Goal: Transaction & Acquisition: Subscribe to service/newsletter

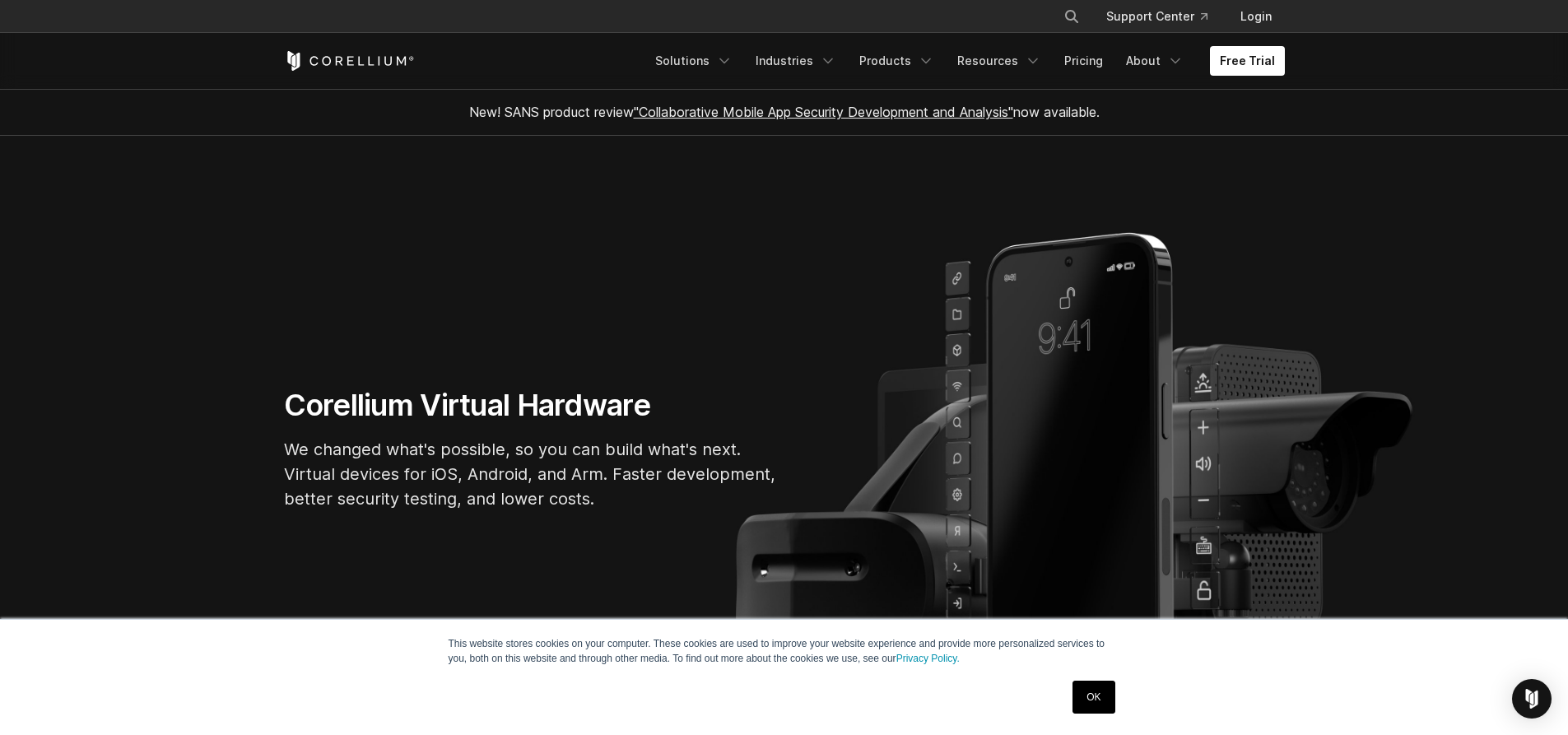
click at [1089, 694] on link "OK" at bounding box center [1094, 697] width 42 height 33
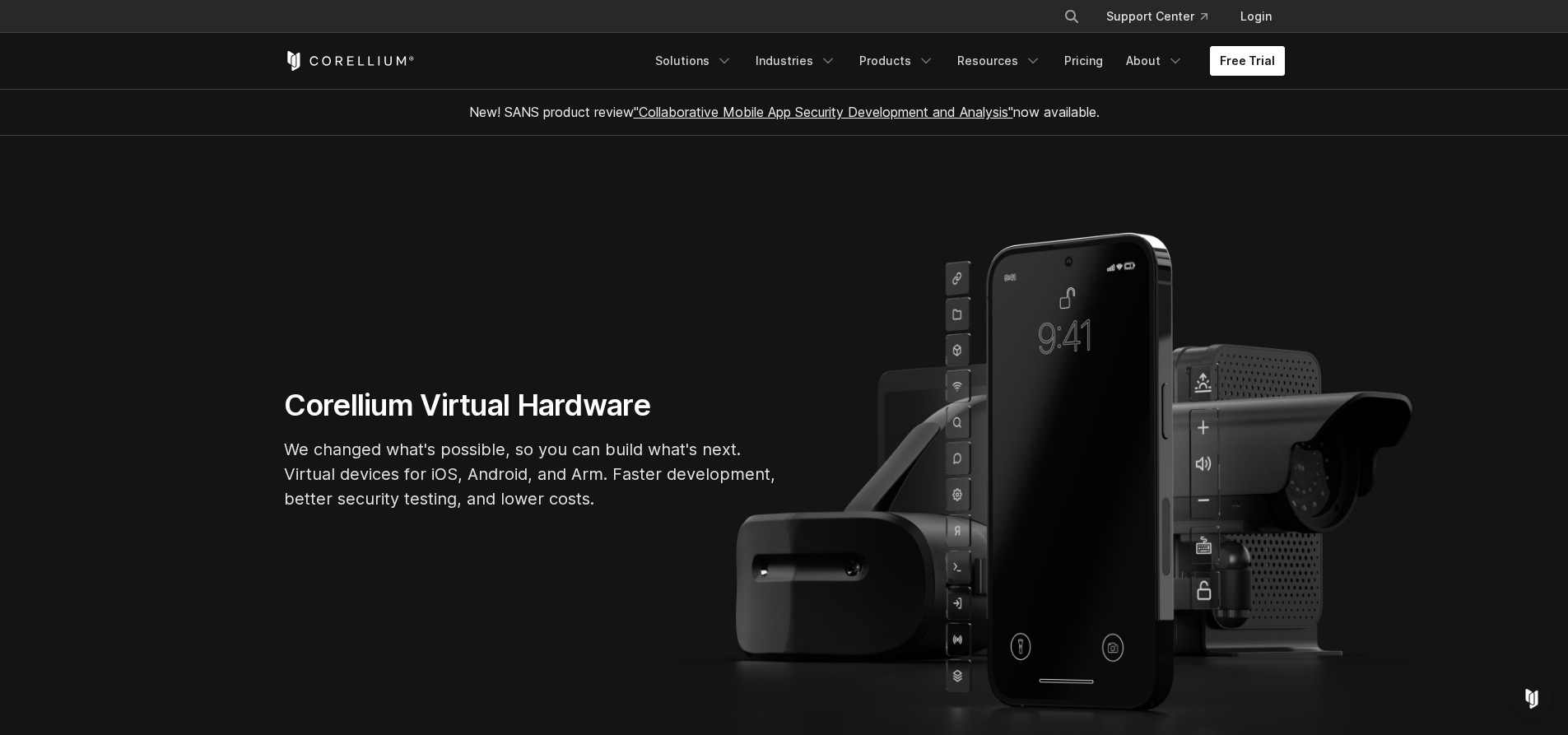
click at [1251, 65] on link "Free Trial" at bounding box center [1247, 61] width 75 height 29
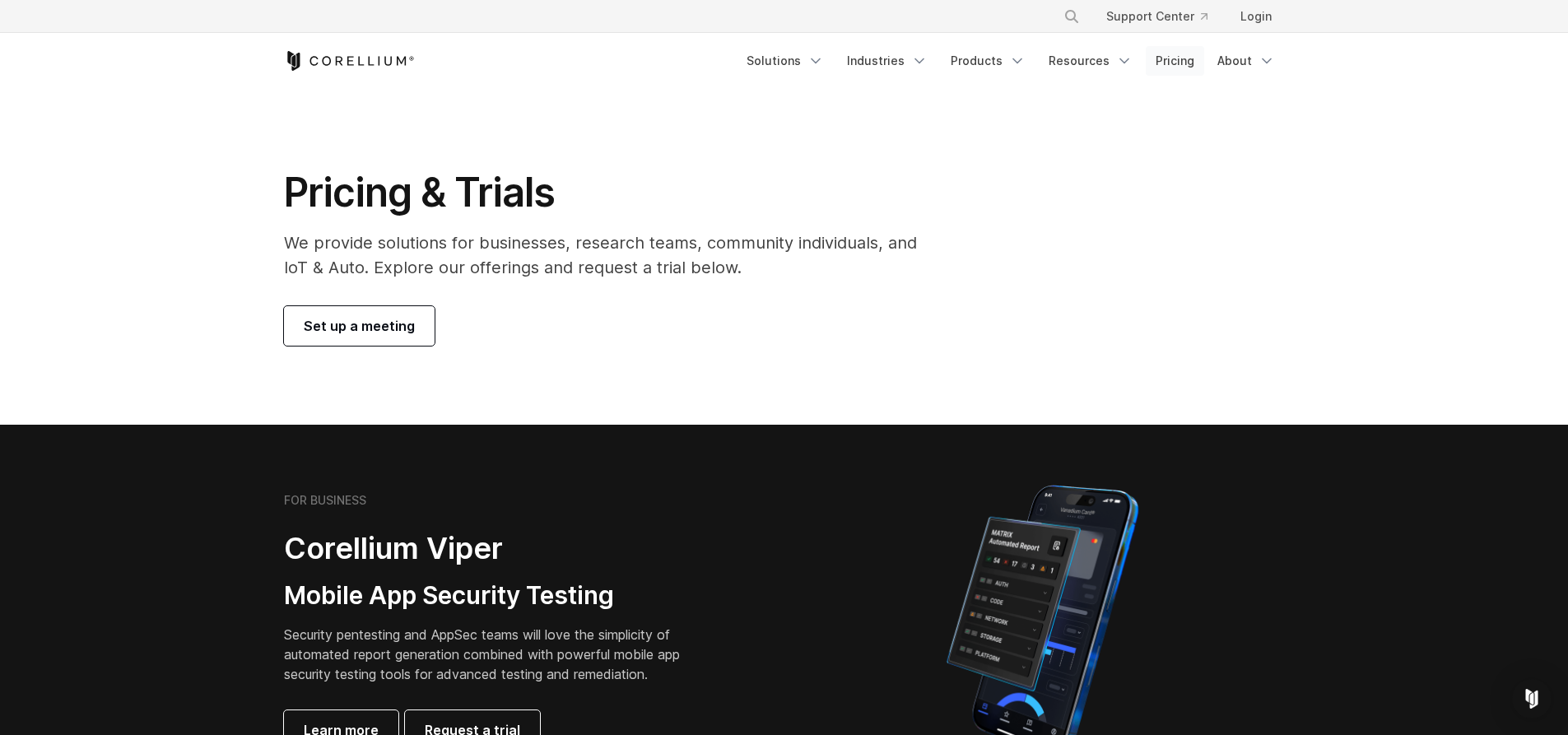
click at [1185, 65] on link "Pricing" at bounding box center [1175, 61] width 58 height 29
